Goal: Check status: Check status

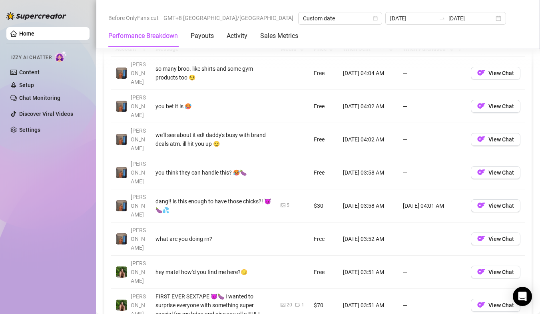
scroll to position [679, 0]
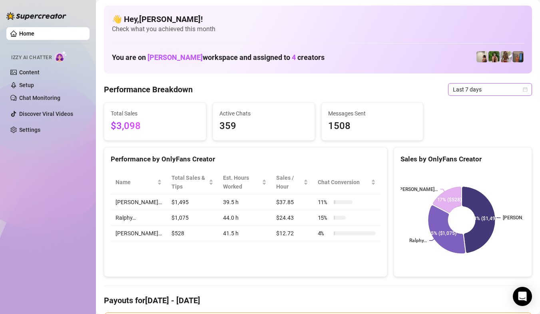
click at [524, 95] on div "Last 7 days" at bounding box center [490, 89] width 84 height 13
click at [521, 95] on div "Last 7 days" at bounding box center [490, 89] width 84 height 13
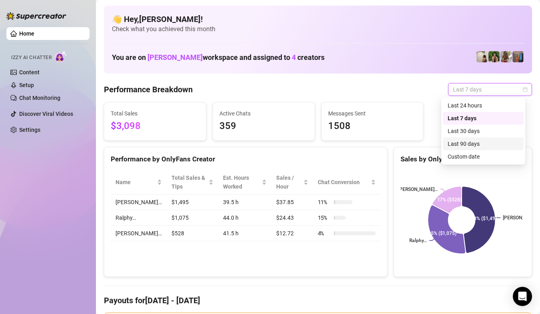
click at [489, 151] on div "Custom date" at bounding box center [483, 156] width 81 height 13
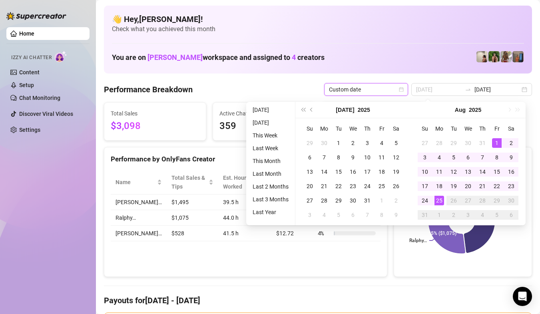
type input "[DATE]"
click at [498, 142] on div "1" at bounding box center [497, 143] width 10 height 10
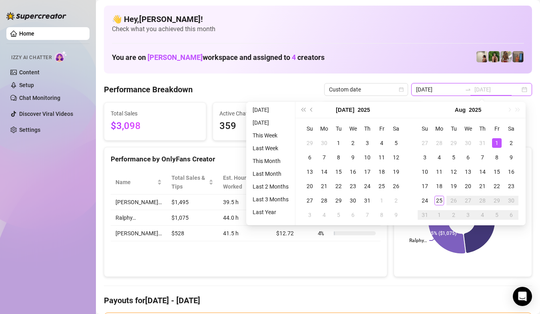
type input "[DATE]"
click at [494, 145] on div "1" at bounding box center [497, 143] width 10 height 10
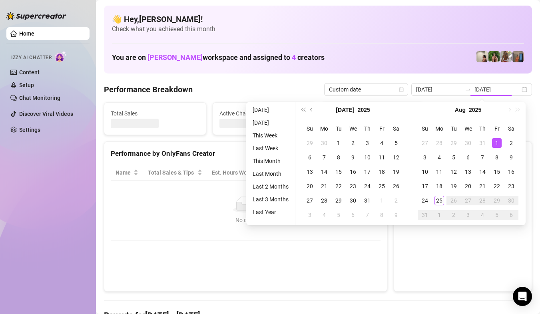
type input "[DATE]"
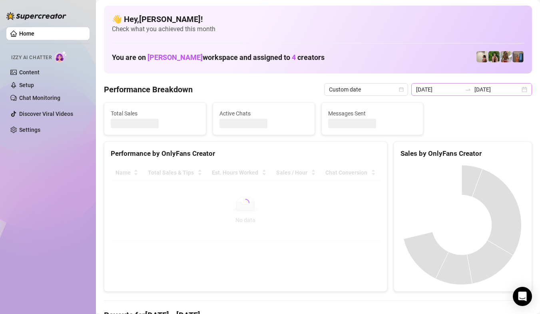
click at [518, 91] on div "2025-08-01 2025-08-01" at bounding box center [471, 89] width 121 height 13
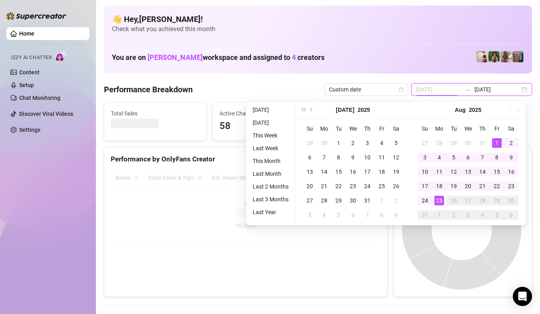
type input "[DATE]"
click at [439, 197] on div "25" at bounding box center [439, 201] width 10 height 10
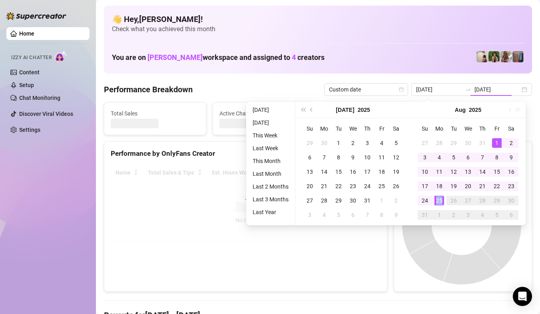
type input "[DATE]"
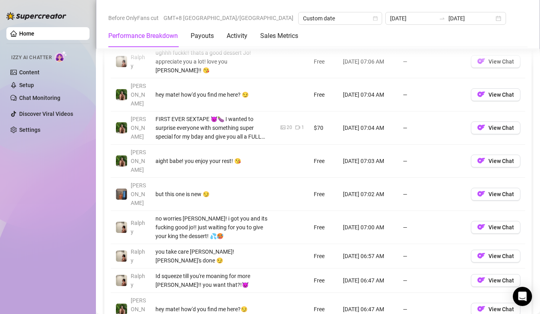
scroll to position [559, 0]
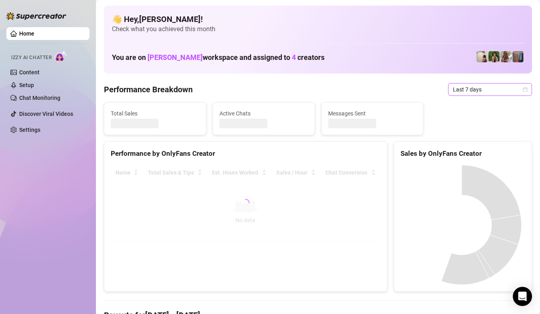
click at [522, 87] on icon "calendar" at bounding box center [524, 89] width 5 height 5
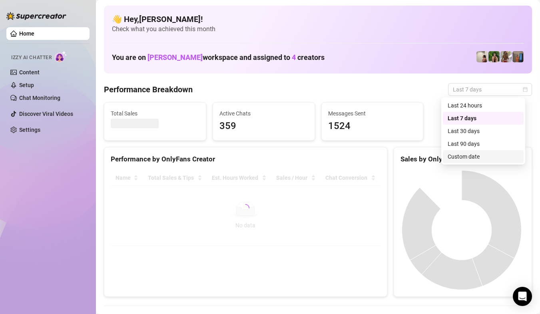
click at [473, 158] on div "Custom date" at bounding box center [482, 156] width 71 height 9
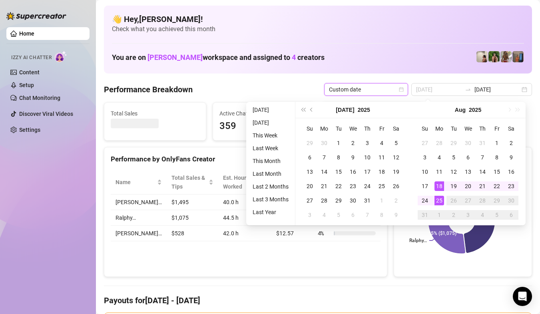
type input "[DATE]"
click at [433, 199] on td "25" at bounding box center [439, 200] width 14 height 14
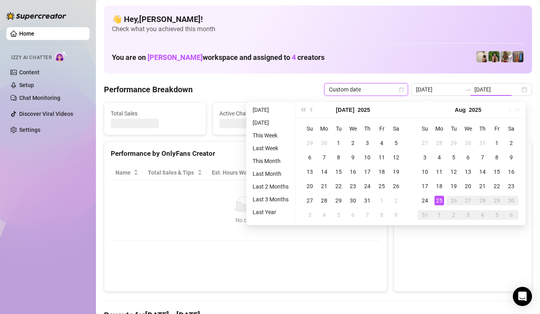
type input "[DATE]"
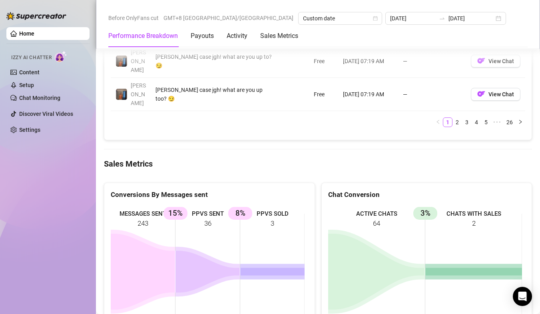
scroll to position [1038, 0]
